Goal: Task Accomplishment & Management: Manage account settings

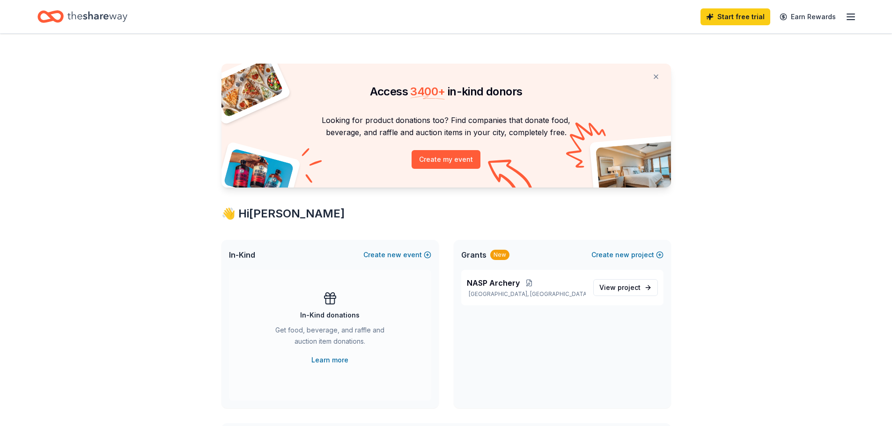
click at [88, 16] on icon "Home" at bounding box center [97, 16] width 60 height 19
click at [491, 284] on span "NASP Archery" at bounding box center [493, 283] width 53 height 11
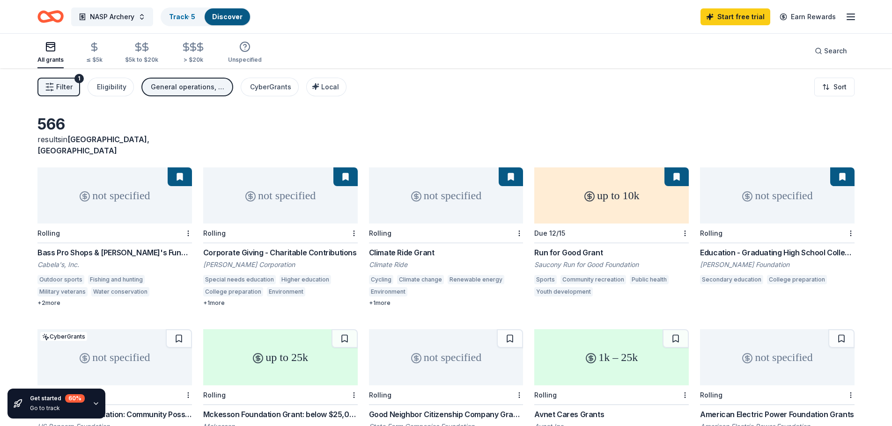
click at [851, 17] on icon "button" at bounding box center [850, 16] width 11 height 11
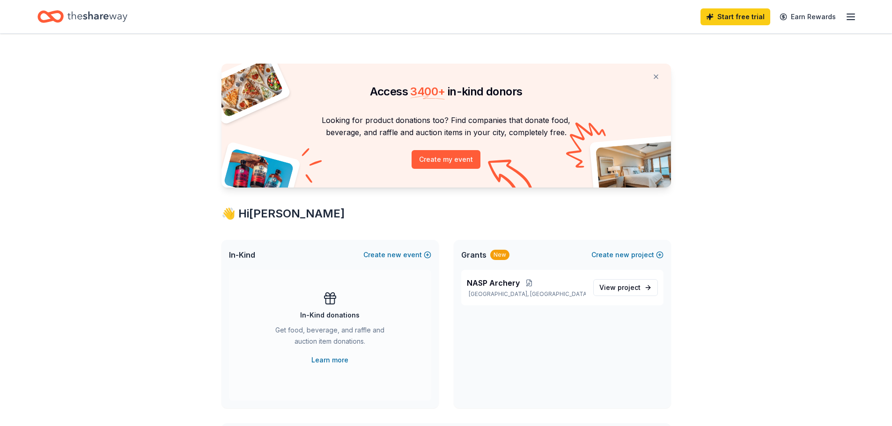
click at [854, 15] on icon "button" at bounding box center [850, 16] width 11 height 11
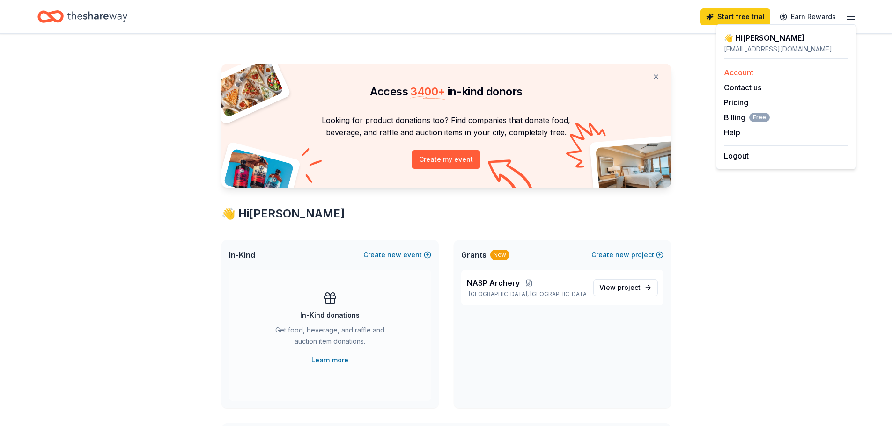
click at [750, 74] on link "Account" at bounding box center [738, 72] width 29 height 9
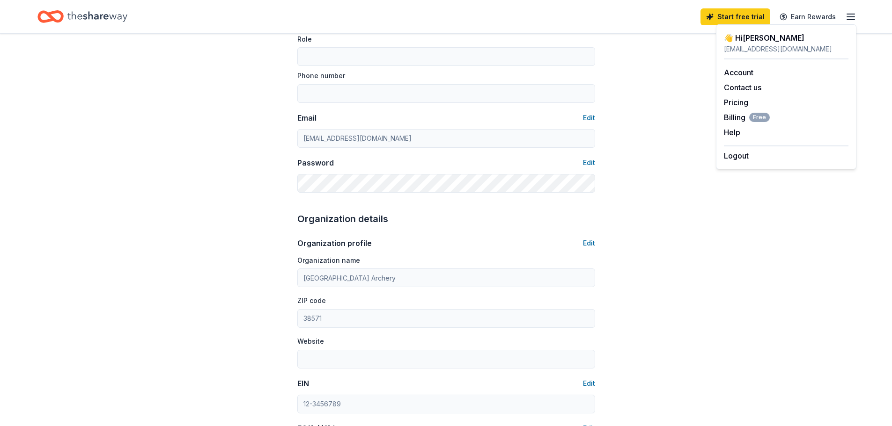
scroll to position [140, 0]
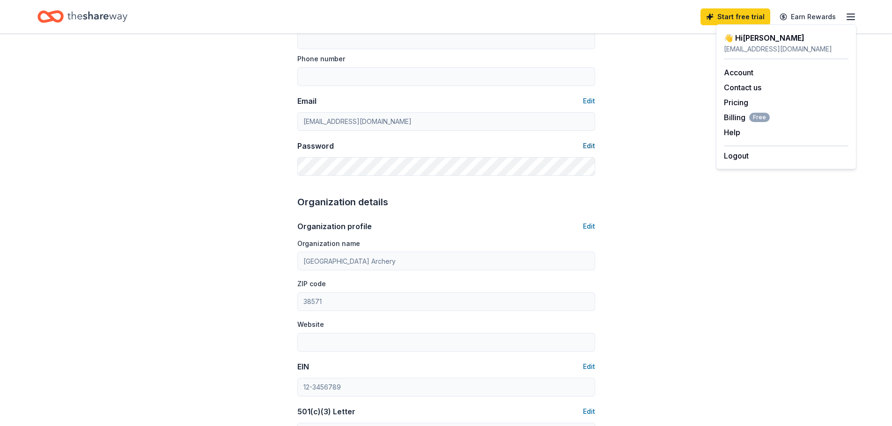
click at [585, 148] on button "Edit" at bounding box center [589, 145] width 12 height 11
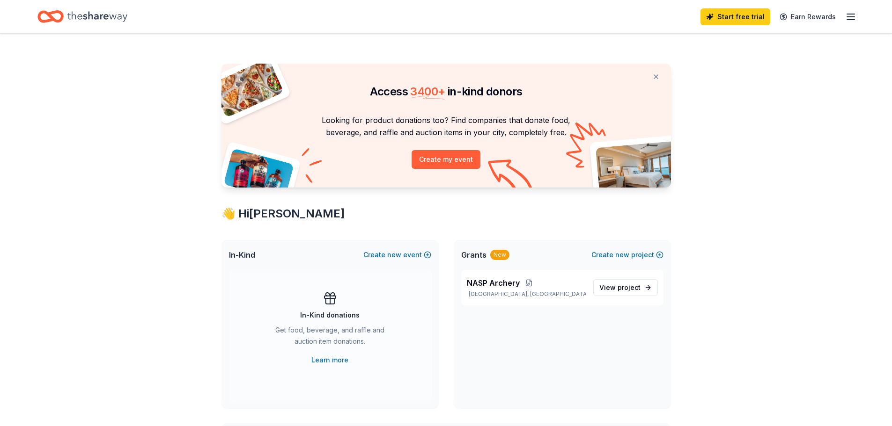
click at [849, 19] on icon "button" at bounding box center [850, 16] width 11 height 11
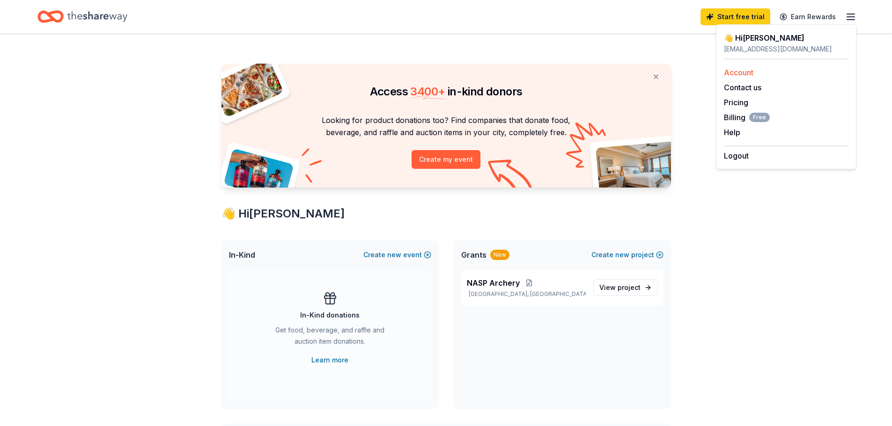
click at [745, 72] on link "Account" at bounding box center [738, 72] width 29 height 9
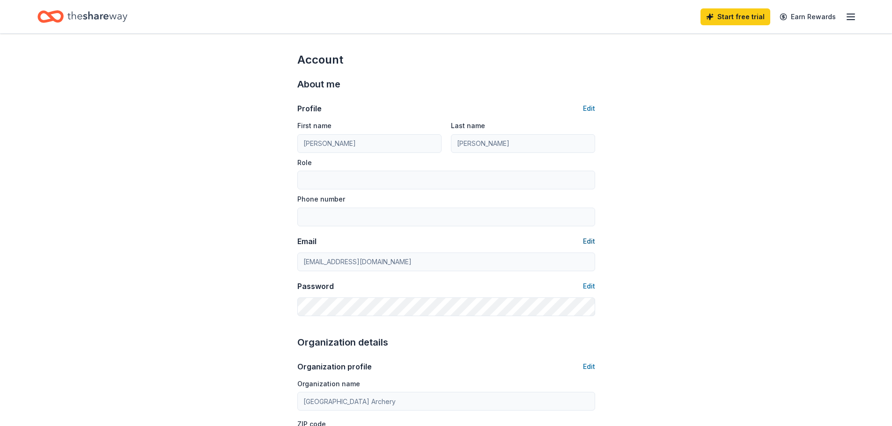
click at [583, 241] on button "Edit" at bounding box center [589, 241] width 12 height 11
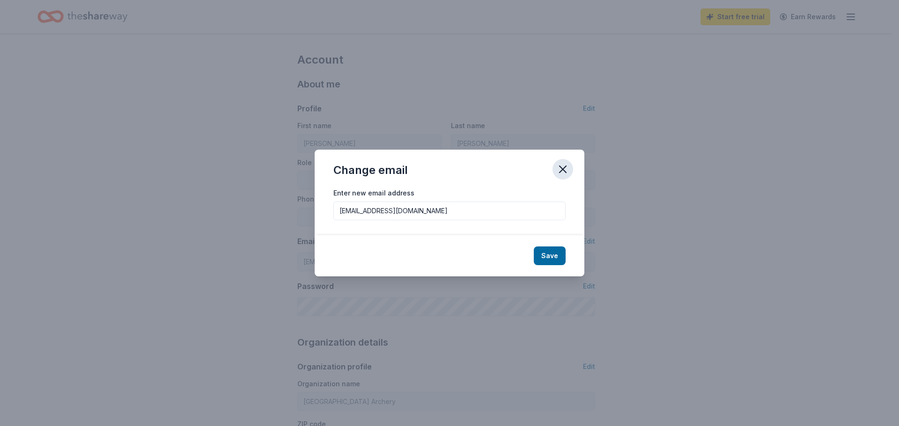
click at [565, 172] on icon "button" at bounding box center [562, 169] width 7 height 7
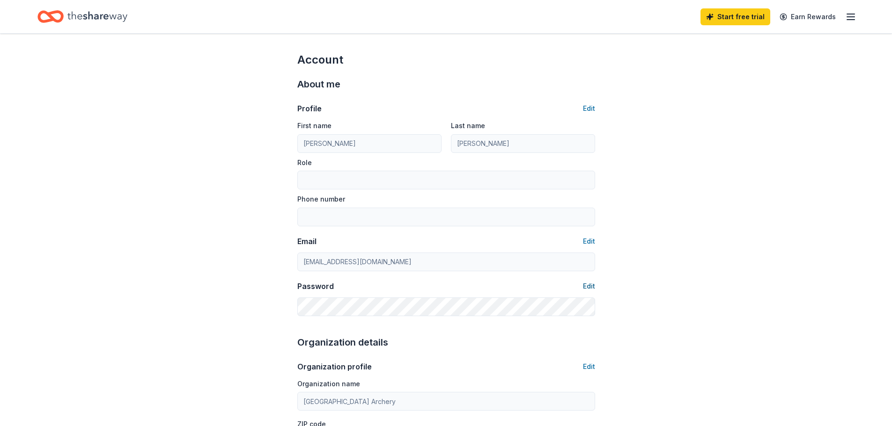
click at [583, 286] on button "Edit" at bounding box center [589, 286] width 12 height 11
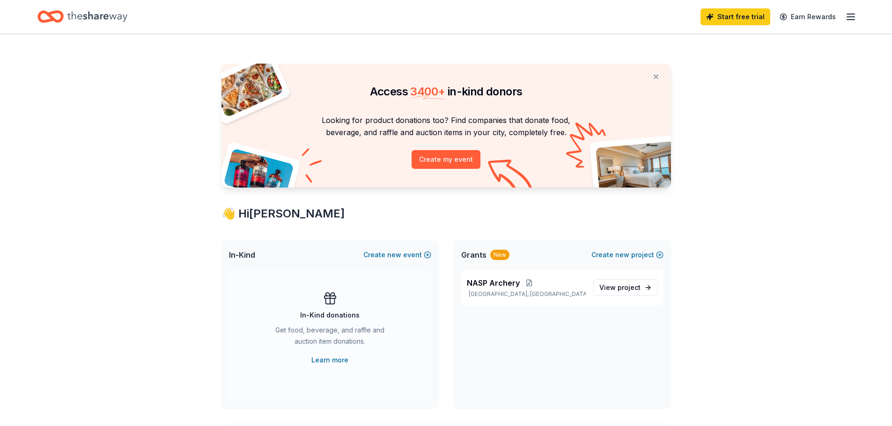
click at [851, 20] on line "button" at bounding box center [850, 20] width 7 height 0
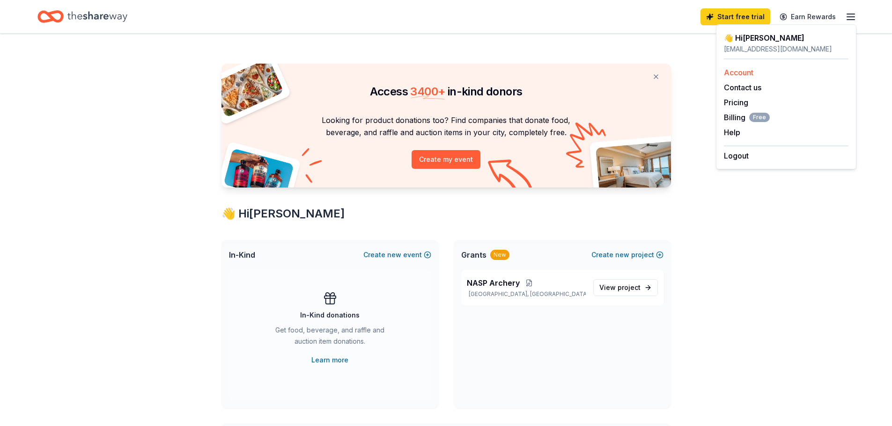
click at [740, 72] on link "Account" at bounding box center [738, 72] width 29 height 9
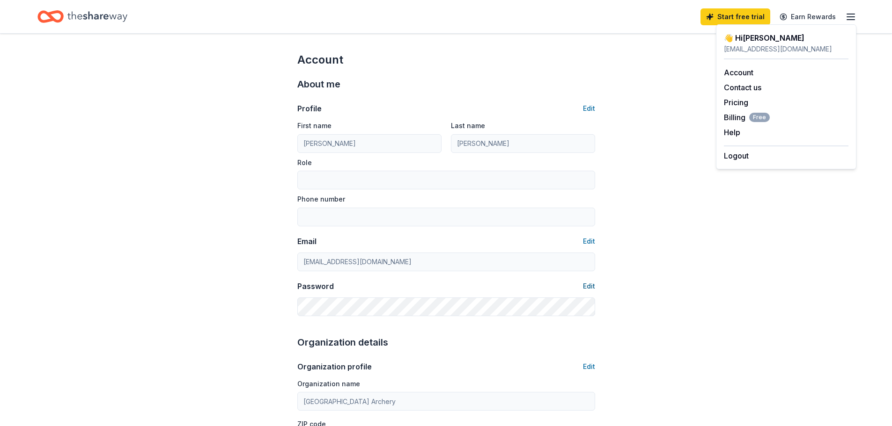
click at [591, 288] on button "Edit" at bounding box center [589, 286] width 12 height 11
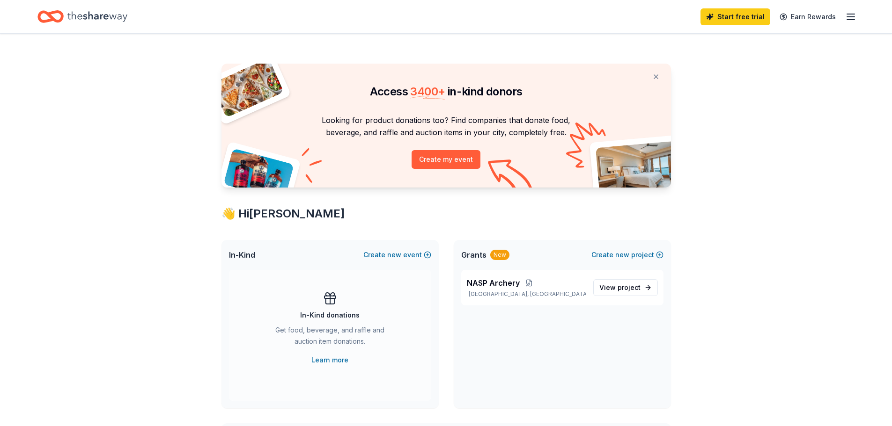
click at [850, 15] on icon "button" at bounding box center [850, 16] width 11 height 11
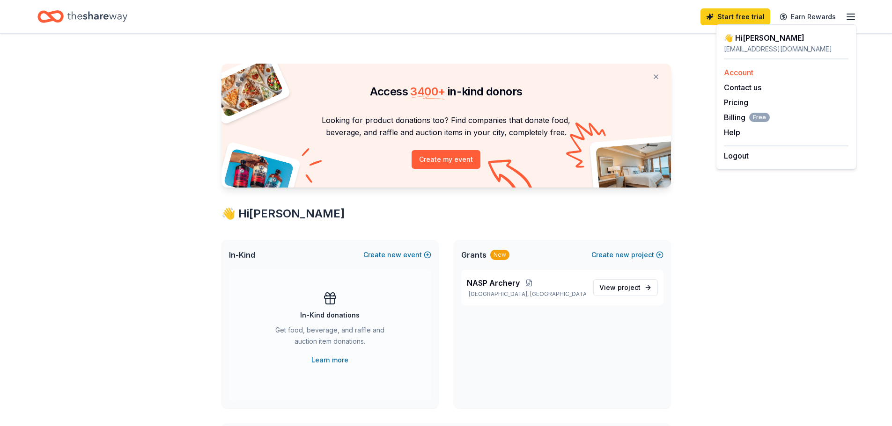
click at [741, 74] on link "Account" at bounding box center [738, 72] width 29 height 9
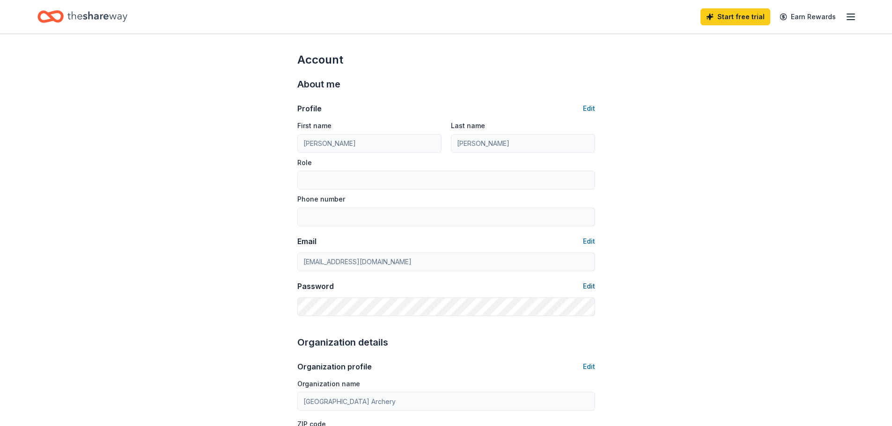
click at [587, 286] on button "Edit" at bounding box center [589, 286] width 12 height 11
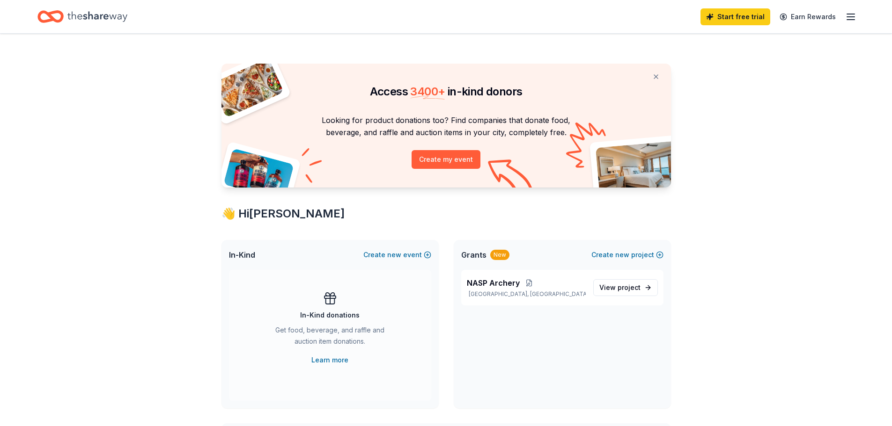
click at [850, 17] on line "button" at bounding box center [850, 17] width 7 height 0
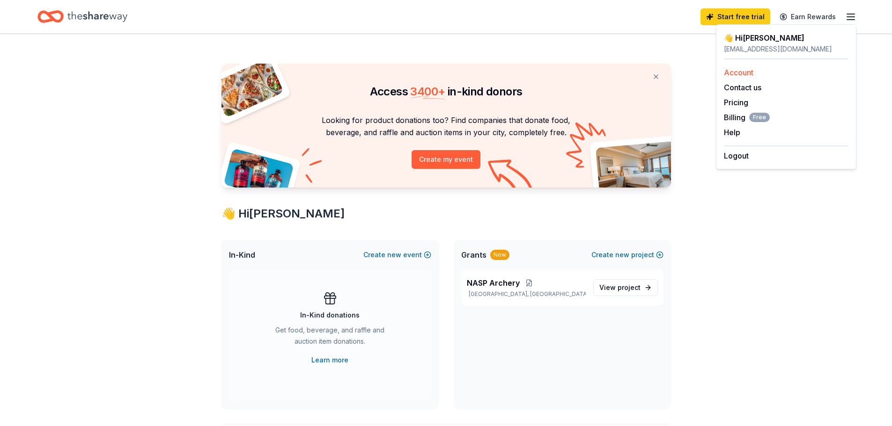
drag, startPoint x: 748, startPoint y: 71, endPoint x: 737, endPoint y: 75, distance: 11.4
click at [748, 71] on link "Account" at bounding box center [738, 72] width 29 height 9
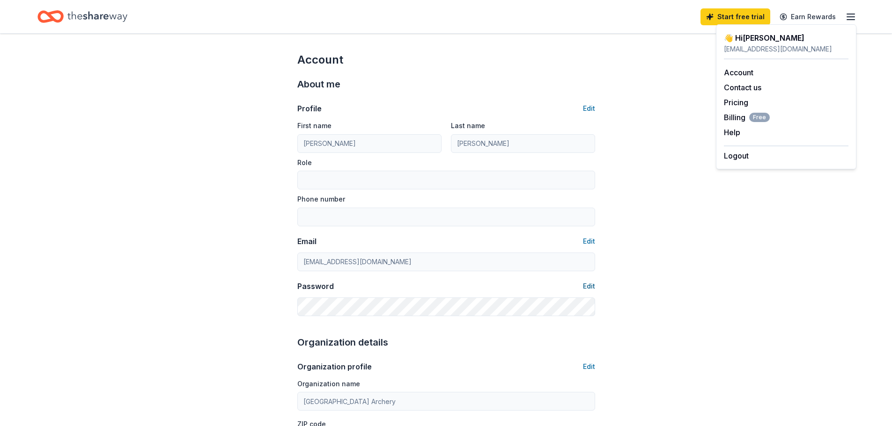
click at [588, 286] on button "Edit" at bounding box center [589, 286] width 12 height 11
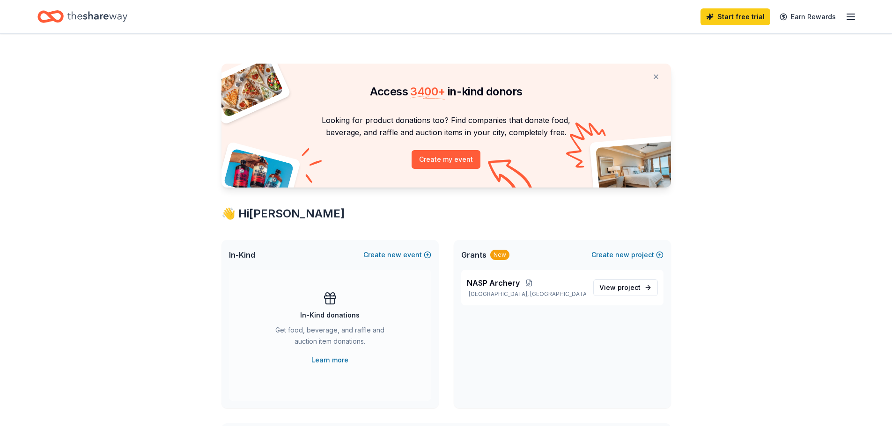
click at [848, 18] on icon "button" at bounding box center [850, 16] width 11 height 11
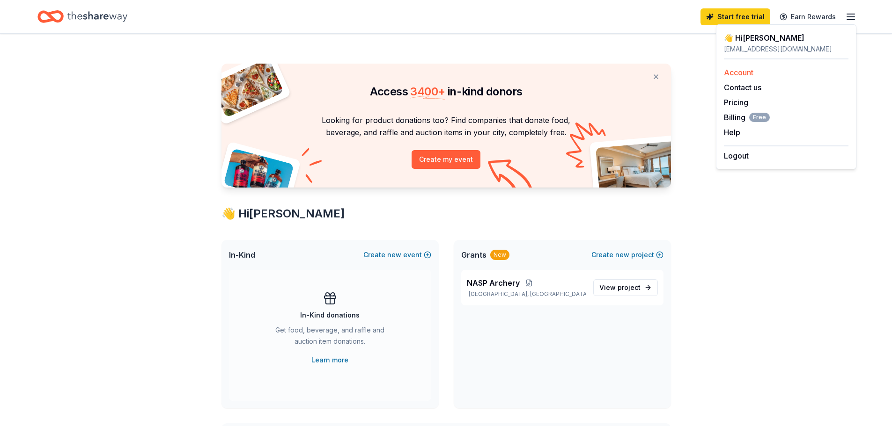
click at [741, 74] on link "Account" at bounding box center [738, 72] width 29 height 9
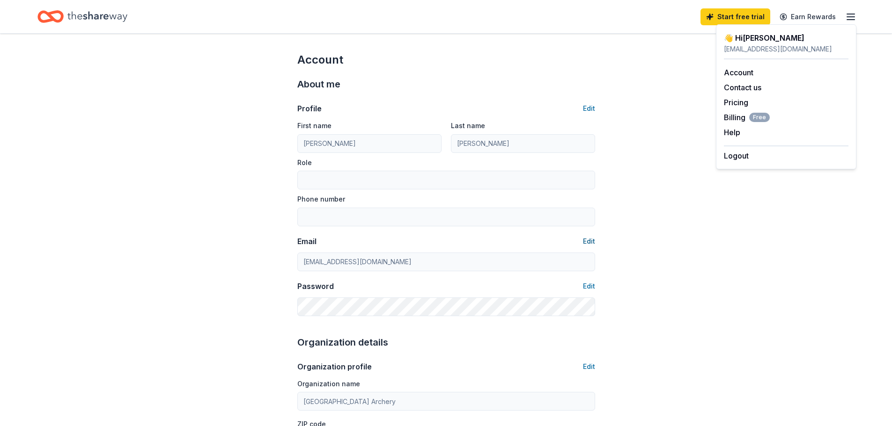
click at [588, 240] on button "Edit" at bounding box center [589, 241] width 12 height 11
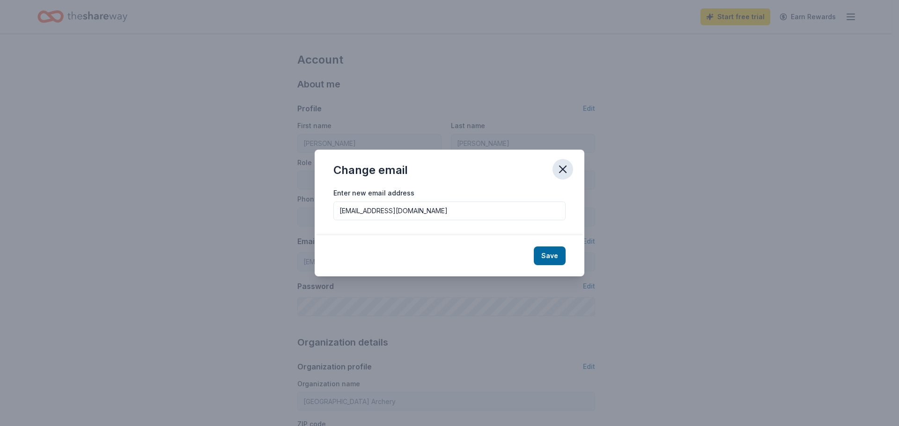
click at [559, 170] on icon "button" at bounding box center [562, 169] width 13 height 13
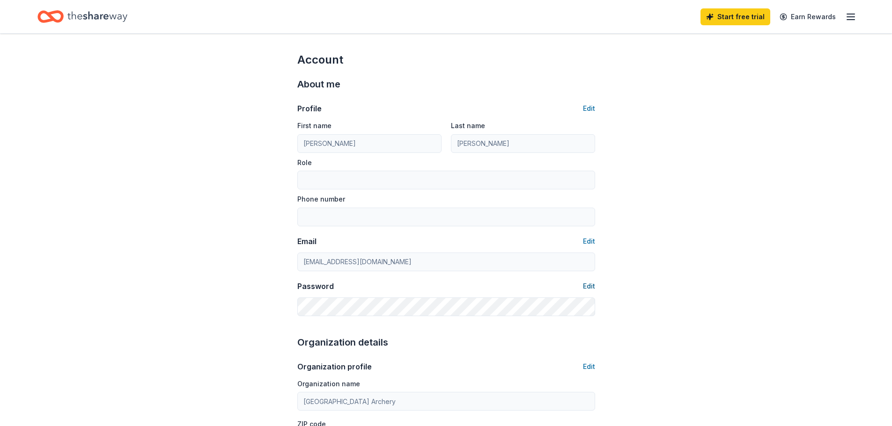
click at [589, 286] on button "Edit" at bounding box center [589, 286] width 12 height 11
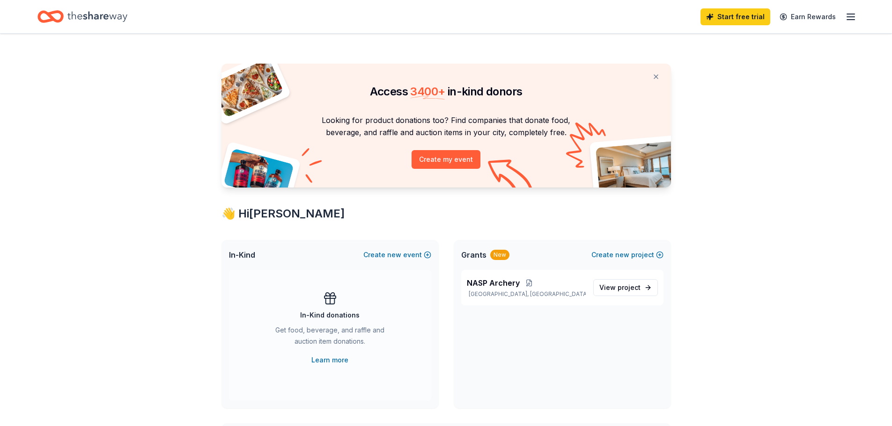
click at [850, 17] on icon "button" at bounding box center [850, 16] width 11 height 11
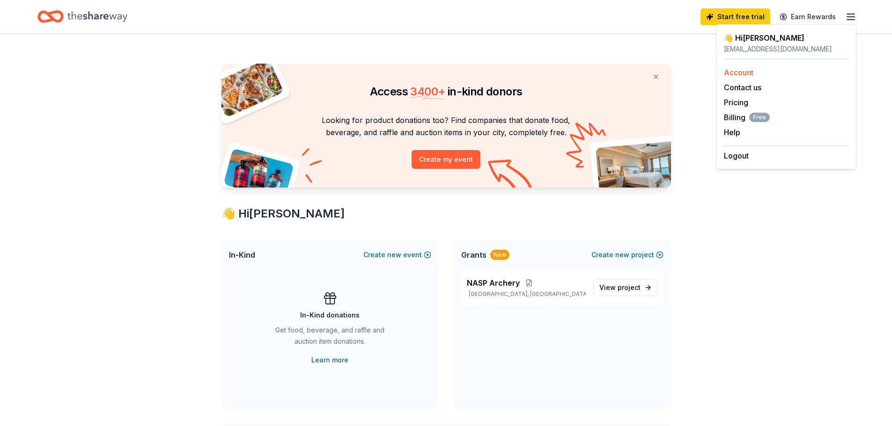
click at [746, 70] on link "Account" at bounding box center [738, 72] width 29 height 9
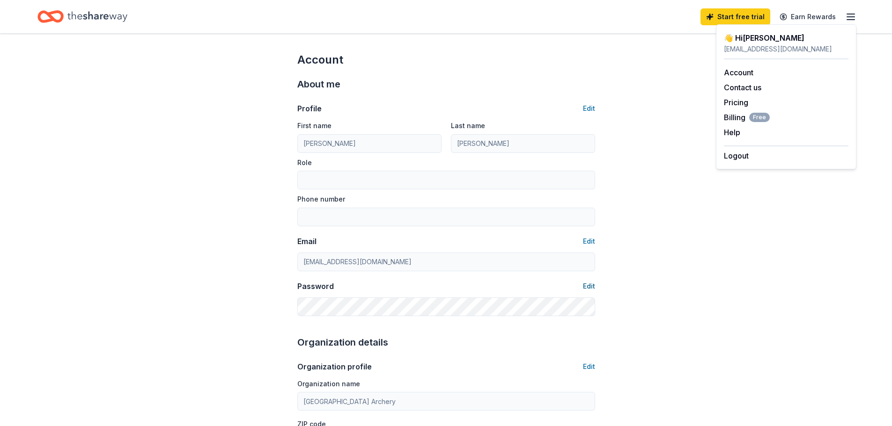
click at [585, 285] on button "Edit" at bounding box center [589, 286] width 12 height 11
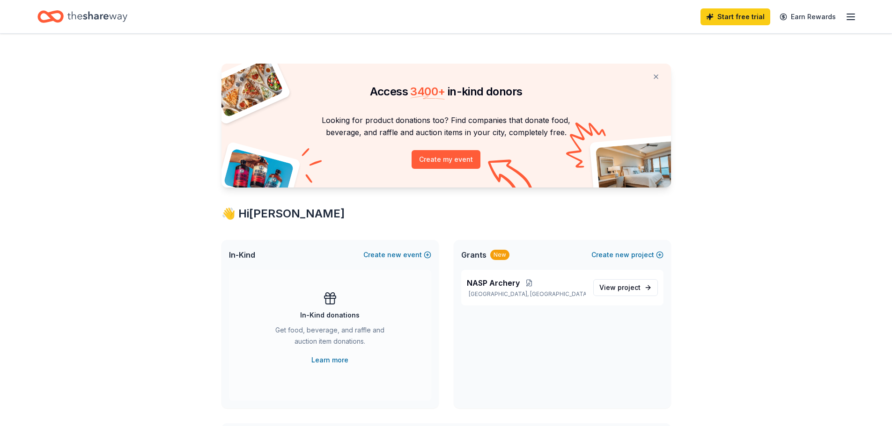
click at [848, 14] on line "button" at bounding box center [850, 14] width 7 height 0
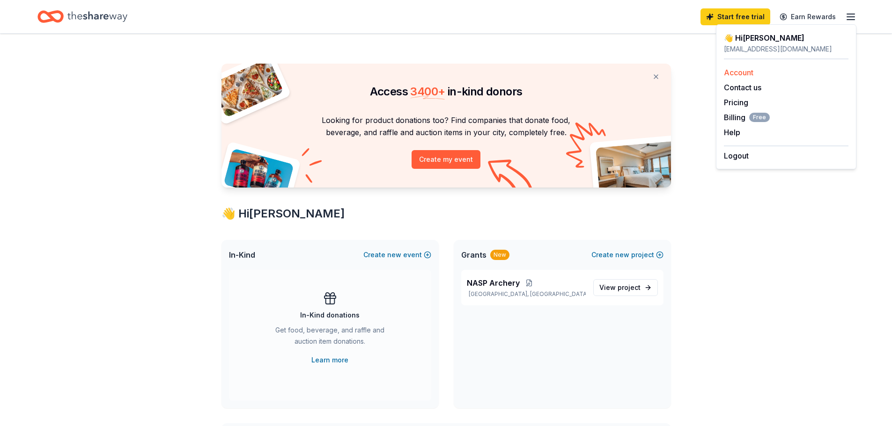
click at [740, 73] on link "Account" at bounding box center [738, 72] width 29 height 9
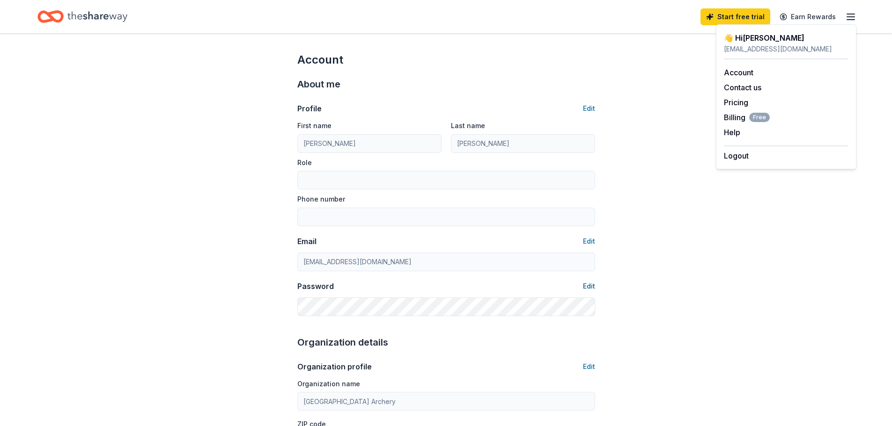
click at [592, 287] on button "Edit" at bounding box center [589, 286] width 12 height 11
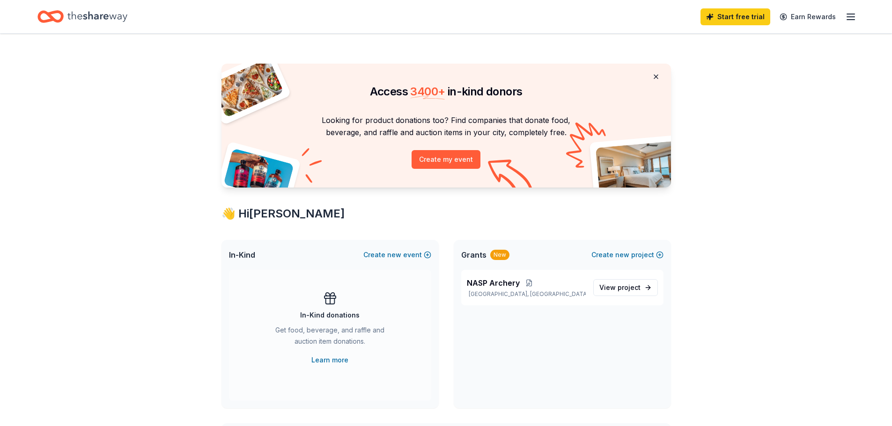
click at [655, 76] on button at bounding box center [656, 76] width 22 height 19
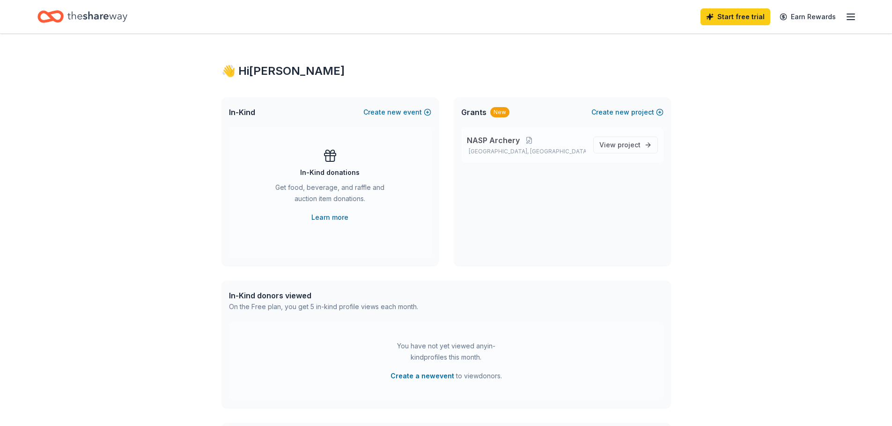
click at [501, 139] on span "NASP Archery" at bounding box center [493, 140] width 53 height 11
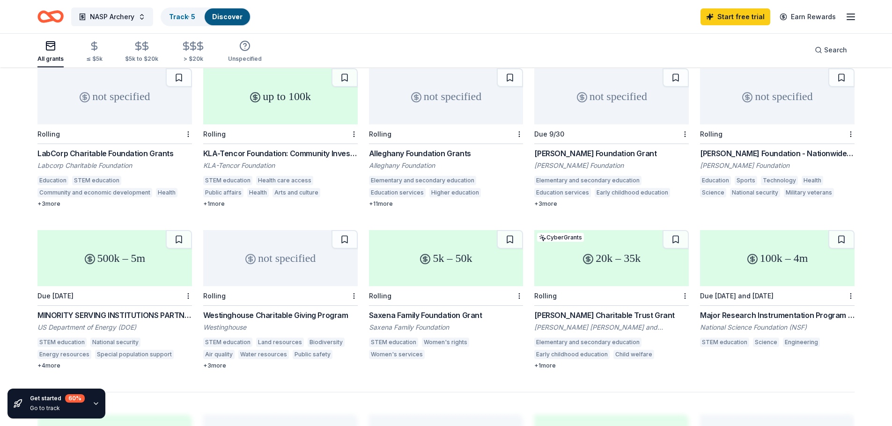
scroll to position [281, 0]
